Goal: Task Accomplishment & Management: Manage account settings

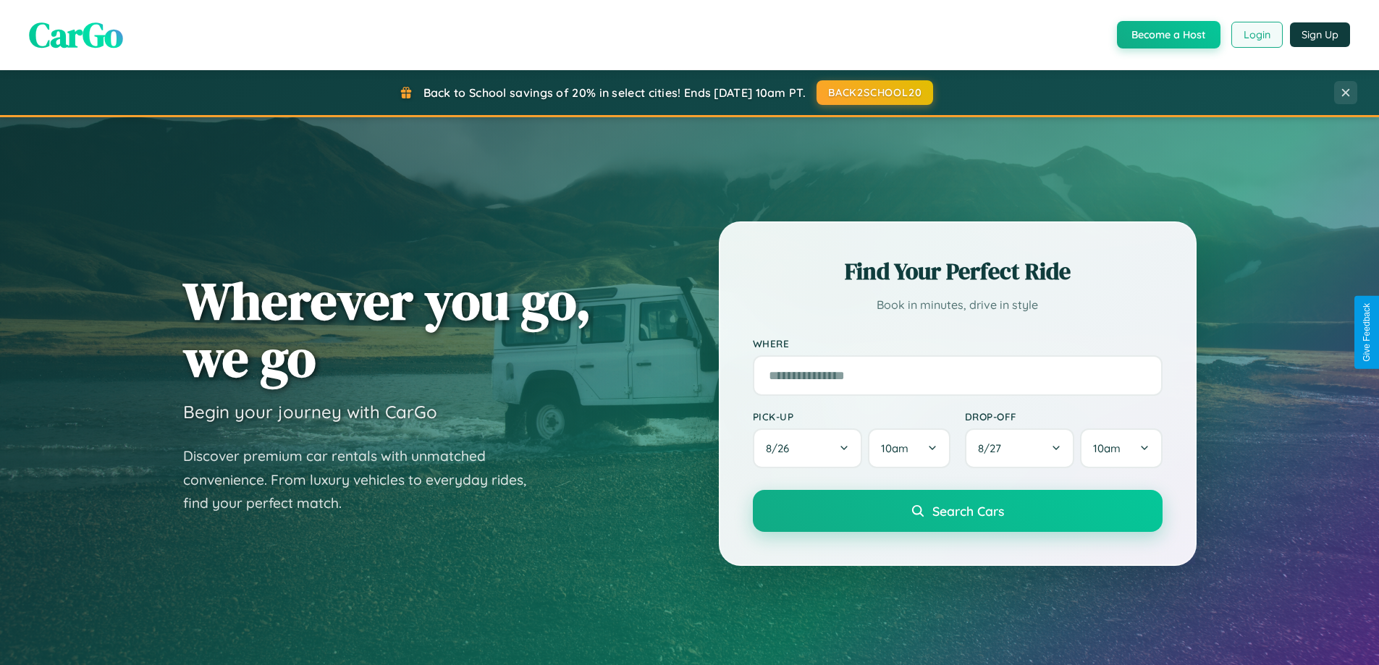
click at [1255, 35] on button "Login" at bounding box center [1256, 35] width 51 height 26
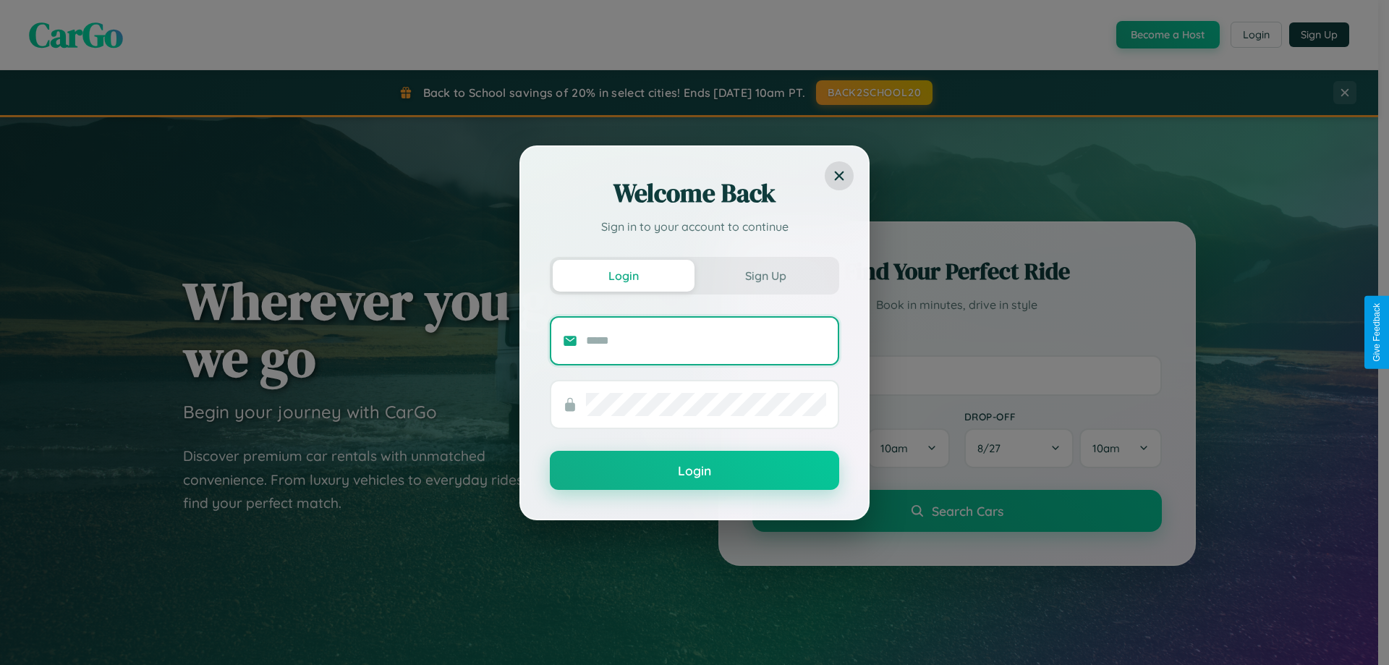
click at [706, 340] on input "text" at bounding box center [706, 340] width 240 height 23
type input "**********"
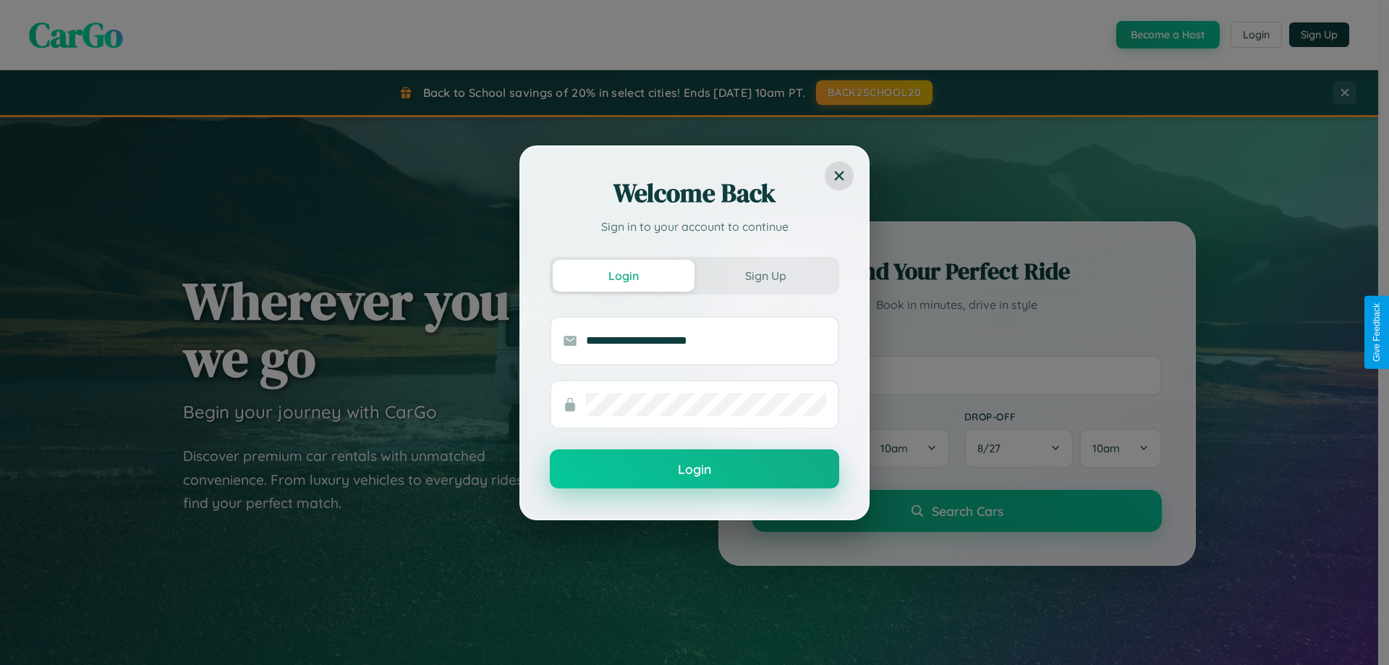
click at [695, 470] on button "Login" at bounding box center [694, 468] width 289 height 39
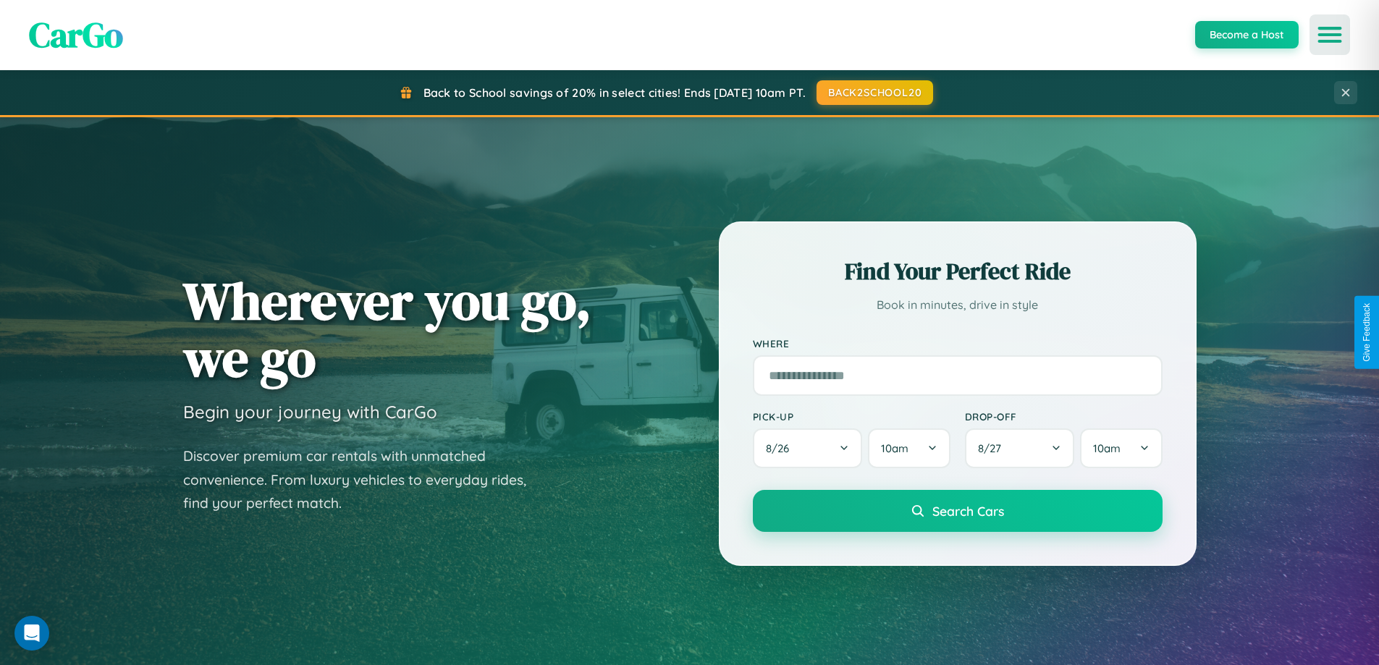
click at [1329, 35] on icon "Open menu" at bounding box center [1329, 34] width 21 height 13
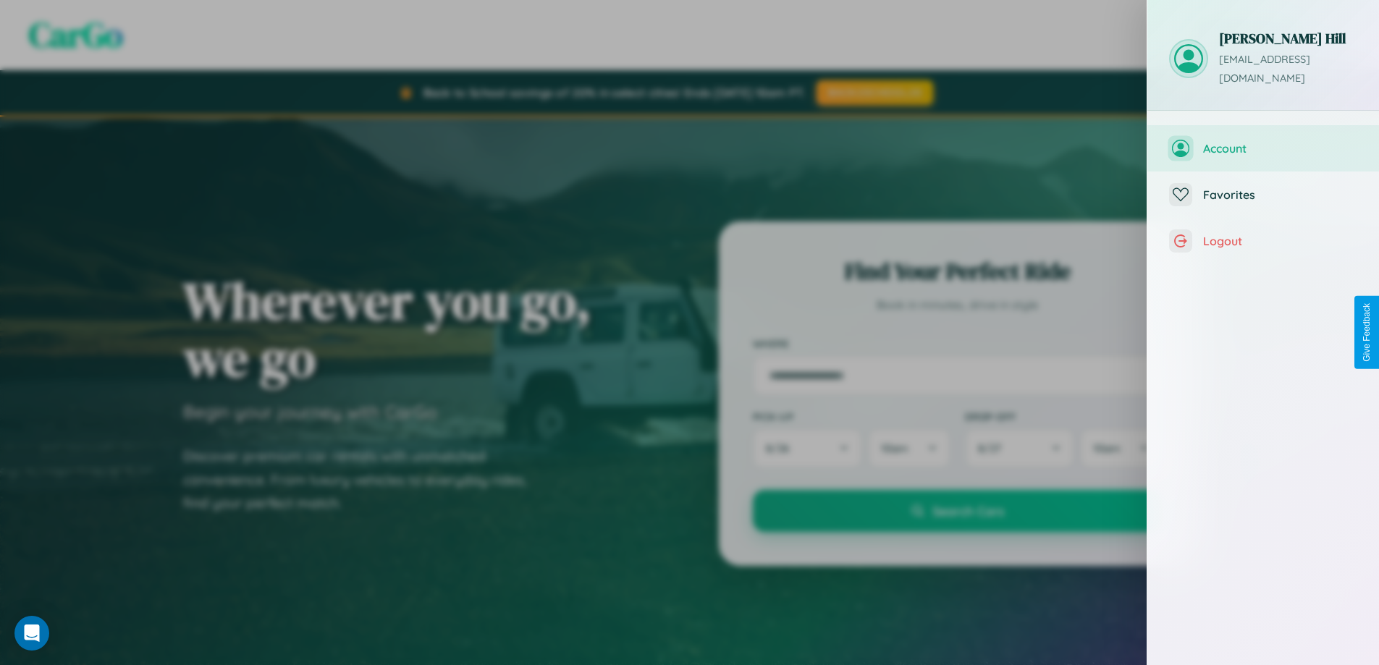
click at [1263, 141] on span "Account" at bounding box center [1280, 148] width 154 height 14
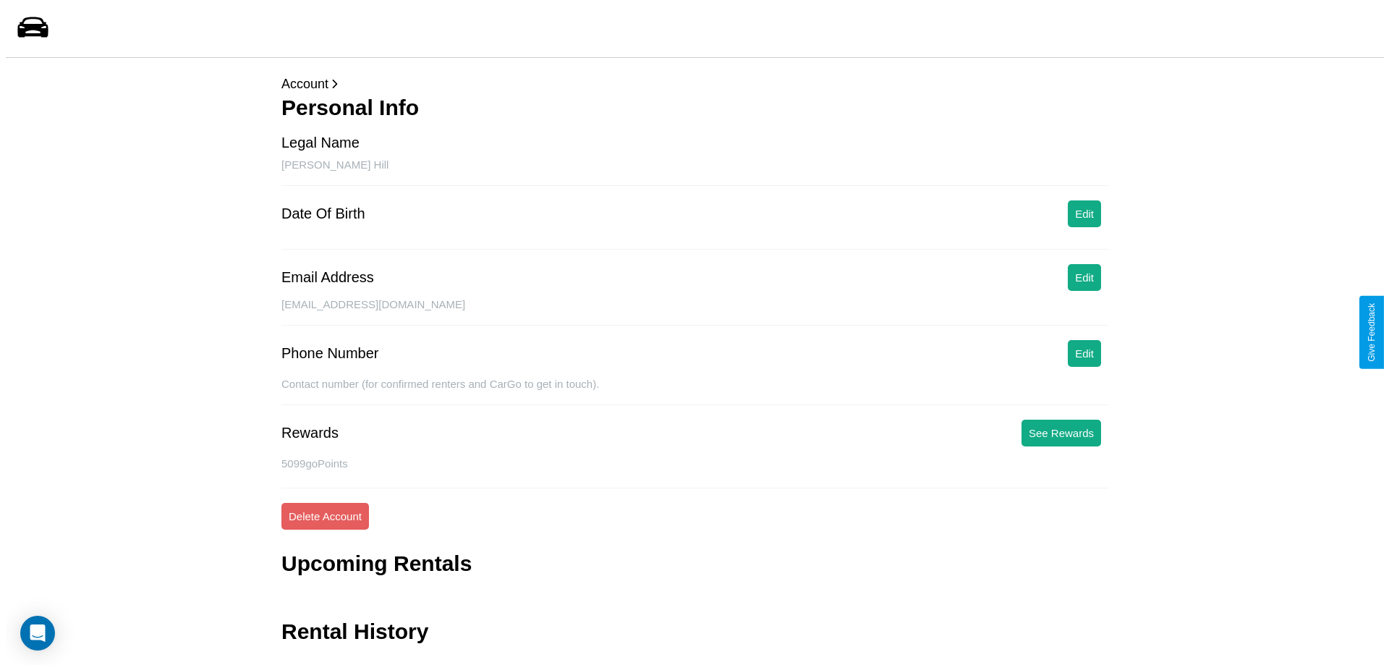
scroll to position [35, 0]
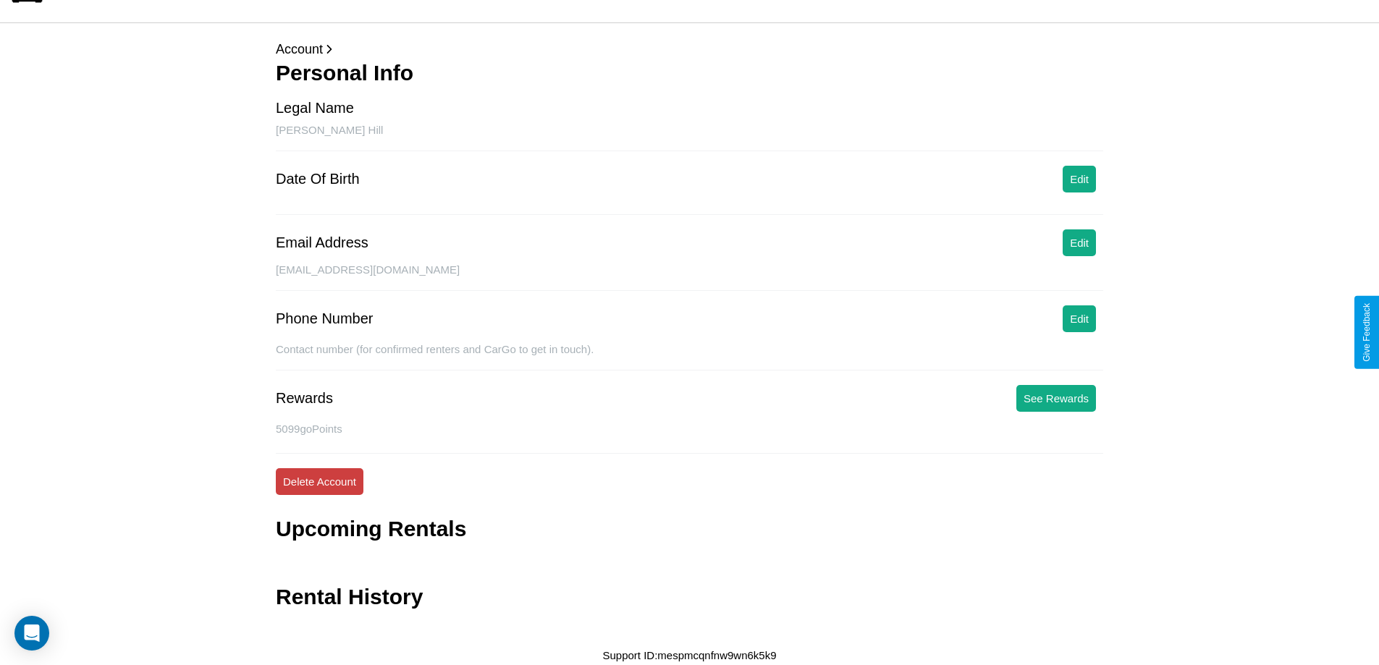
click at [319, 481] on button "Delete Account" at bounding box center [320, 481] width 88 height 27
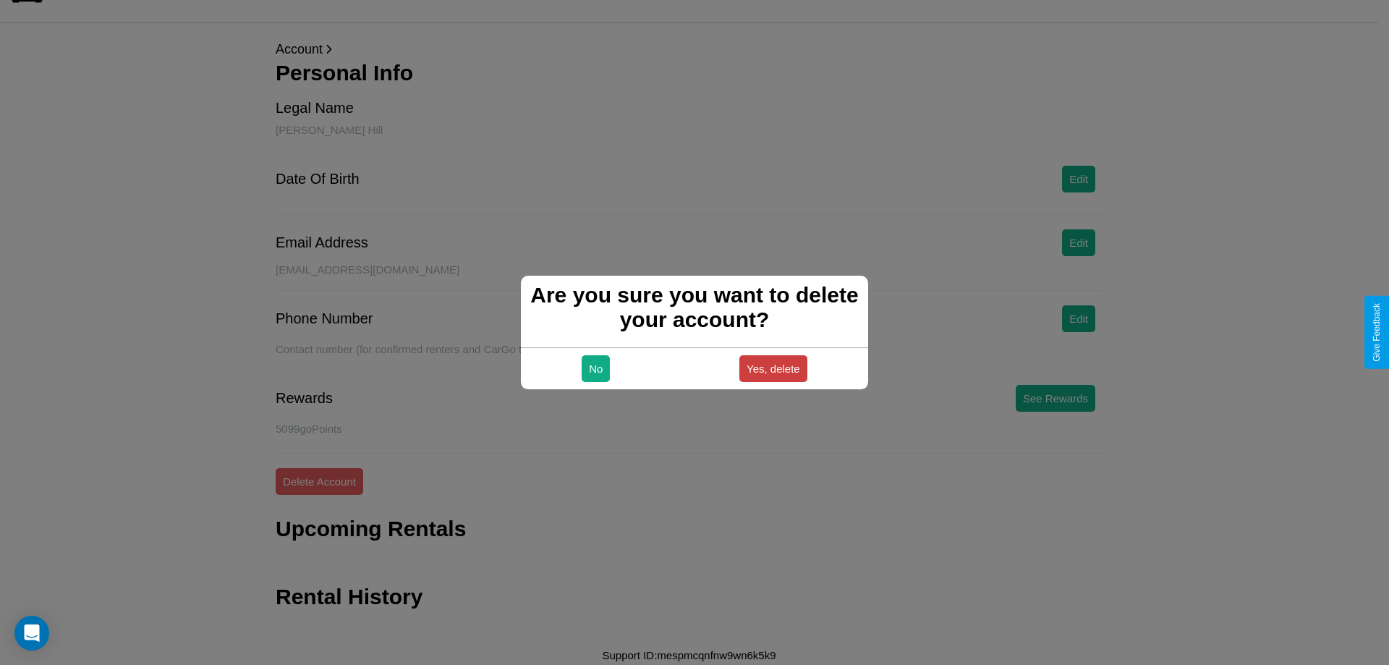
click at [773, 368] on button "Yes, delete" at bounding box center [774, 368] width 68 height 27
